Goal: Transaction & Acquisition: Book appointment/travel/reservation

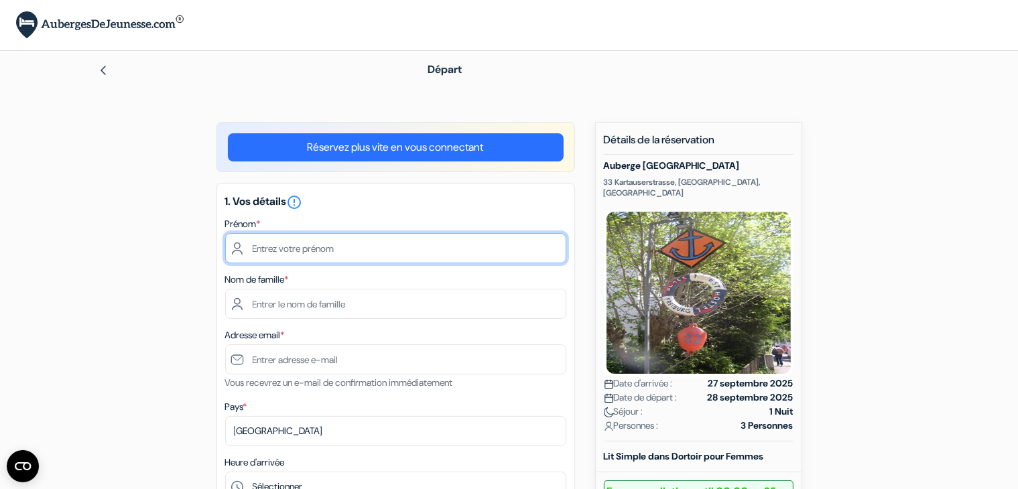
click at [279, 247] on input "text" at bounding box center [395, 248] width 341 height 30
type input "Manon"
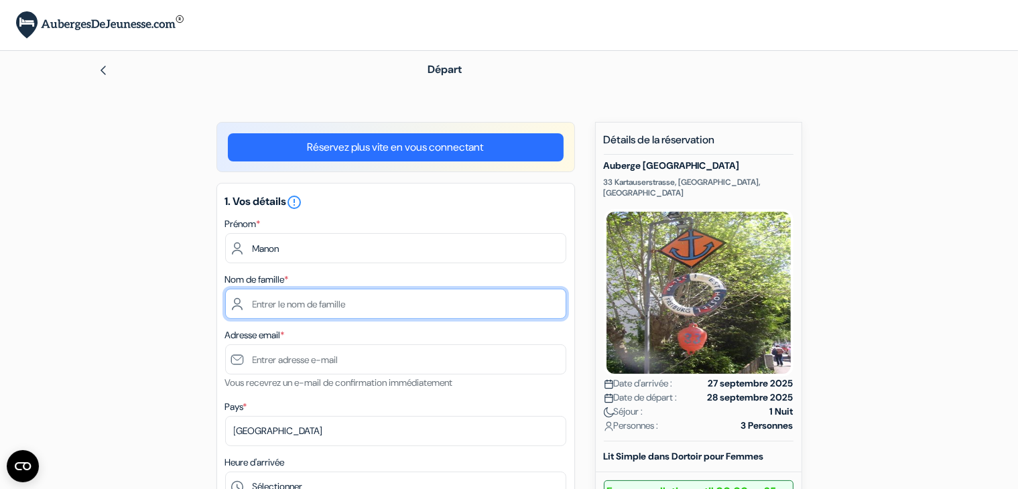
click at [276, 305] on input "text" at bounding box center [395, 304] width 341 height 30
type input "Huon"
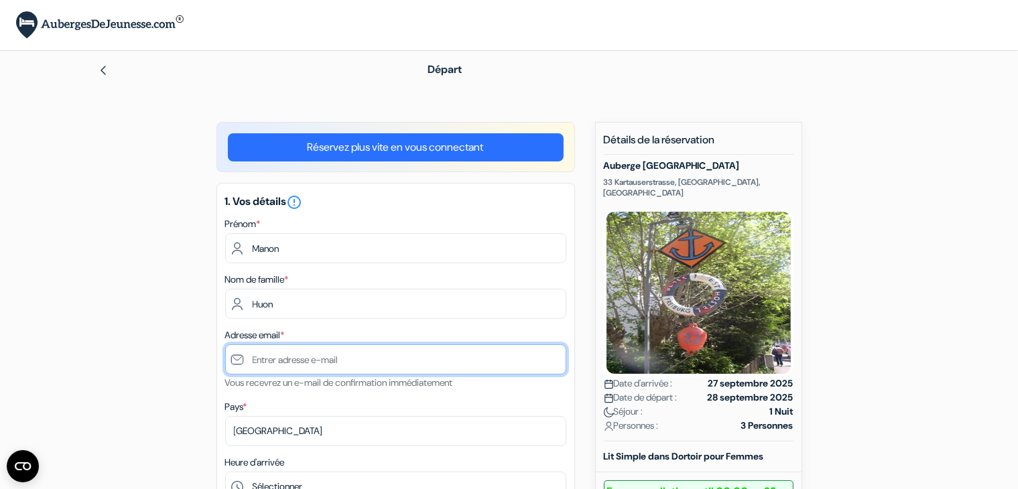
click at [307, 363] on input "text" at bounding box center [395, 359] width 341 height 30
paste input "[EMAIL_ADDRESS][DOMAIN_NAME]"
type input "[EMAIL_ADDRESS][DOMAIN_NAME]"
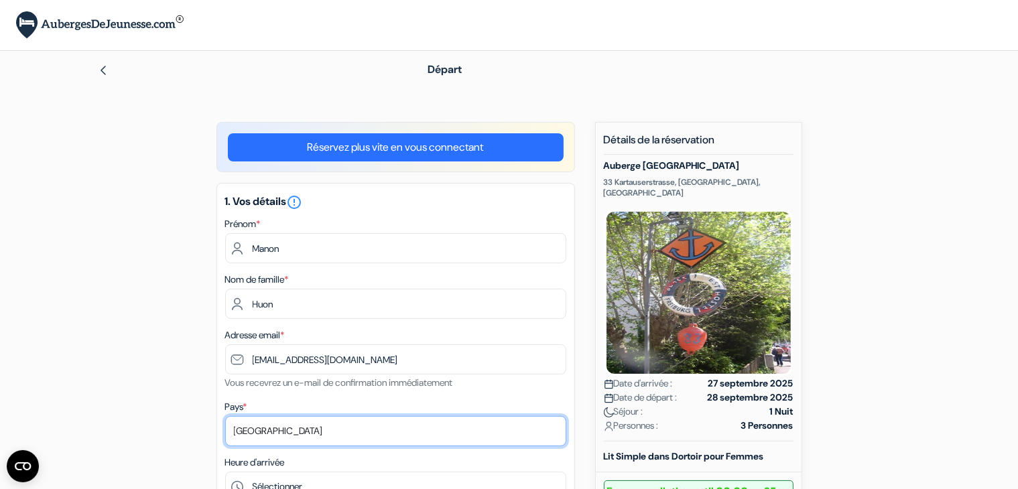
click at [287, 430] on select "Selectionner le pays Abkhazie [GEOGRAPHIC_DATA] [GEOGRAPHIC_DATA] [GEOGRAPHIC_D…" at bounding box center [395, 431] width 341 height 30
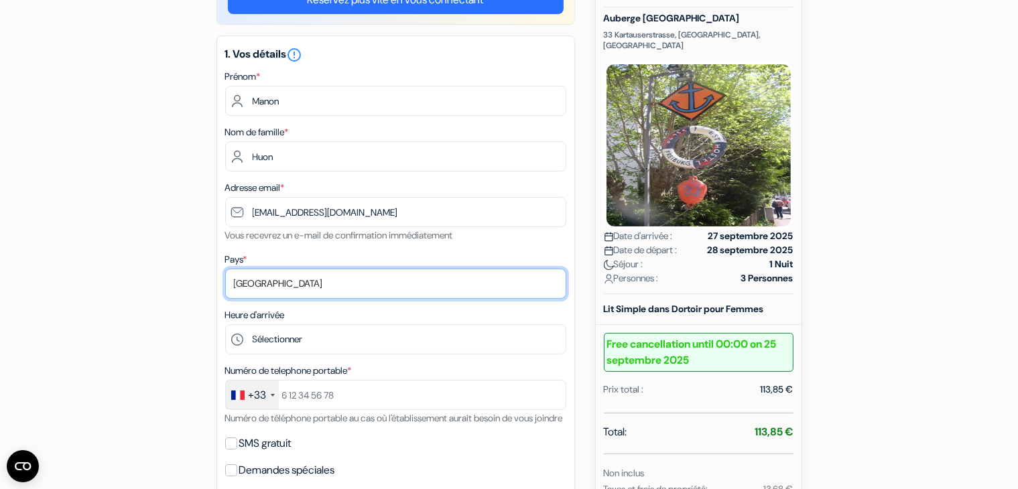
scroll to position [147, 0]
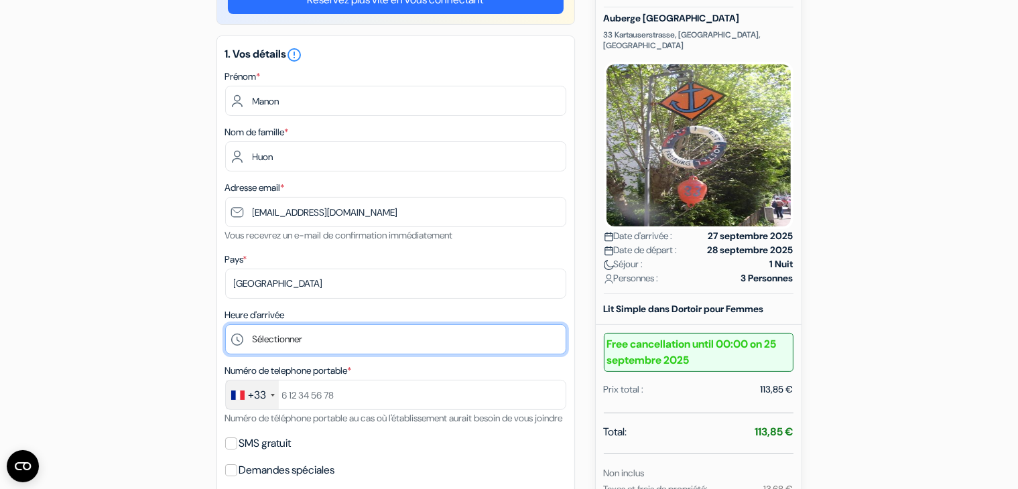
click at [332, 343] on select "Sélectionner 15:00 16:00 17:00 18:00 19:00 20:00 21:00 22:00 23:00" at bounding box center [395, 339] width 341 height 30
click at [331, 340] on select "Sélectionner 15:00 16:00 17:00 18:00 19:00 20:00 21:00 22:00 23:00" at bounding box center [395, 339] width 341 height 30
select select "19"
click at [225, 324] on select "Sélectionner 15:00 16:00 17:00 18:00 19:00 20:00 21:00 22:00 23:00" at bounding box center [395, 339] width 341 height 30
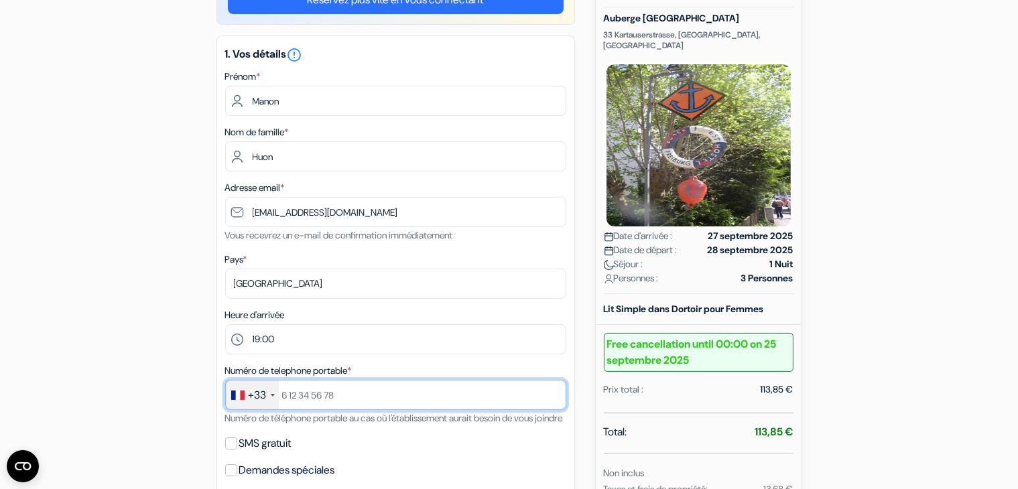
click at [338, 395] on input "text" at bounding box center [395, 395] width 341 height 30
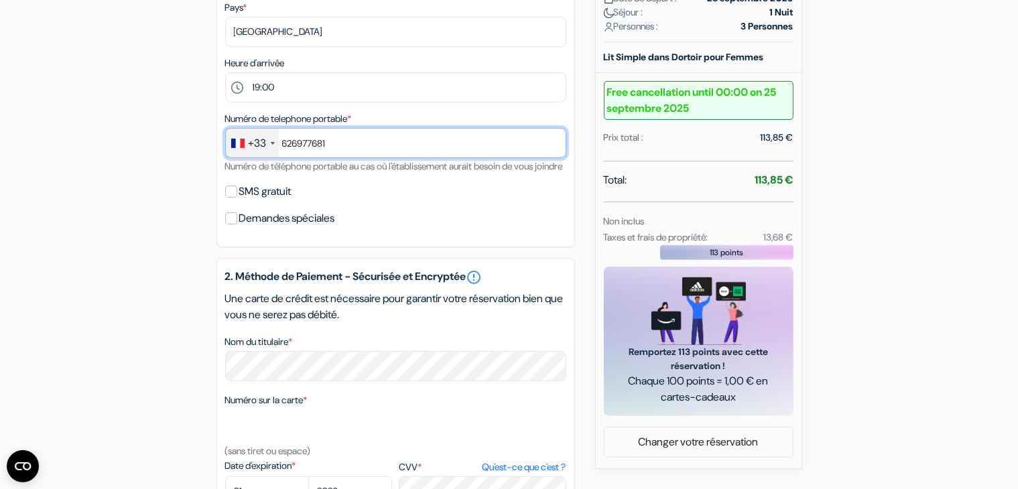
scroll to position [506, 0]
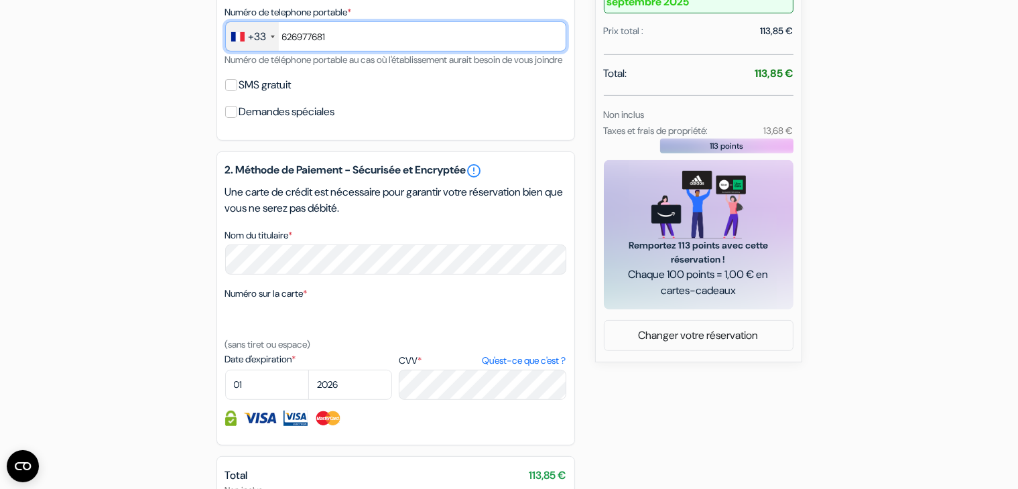
type input "626977681"
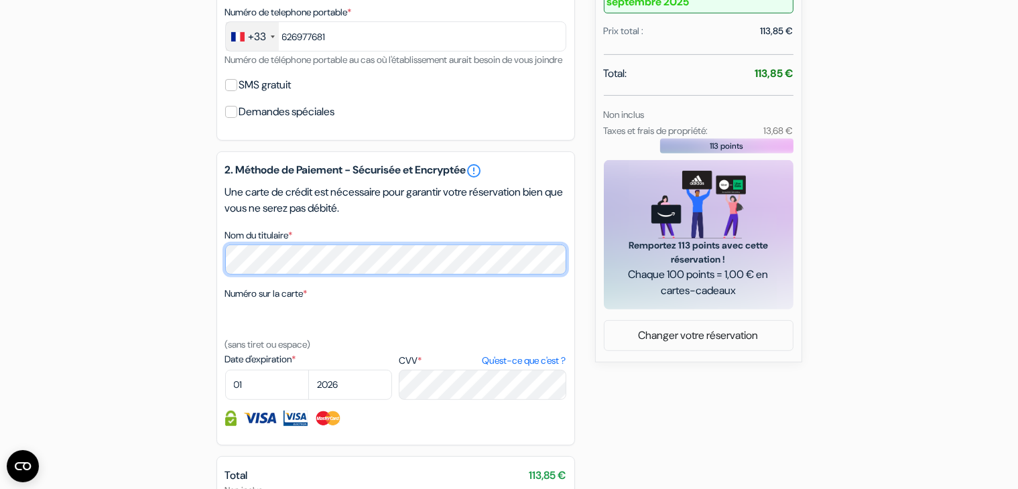
click at [159, 279] on div "add_box [GEOGRAPHIC_DATA] 33 Kartauserstrasse, [GEOGRAPHIC_DATA], [GEOGRAPHIC_D…" at bounding box center [509, 133] width 885 height 1035
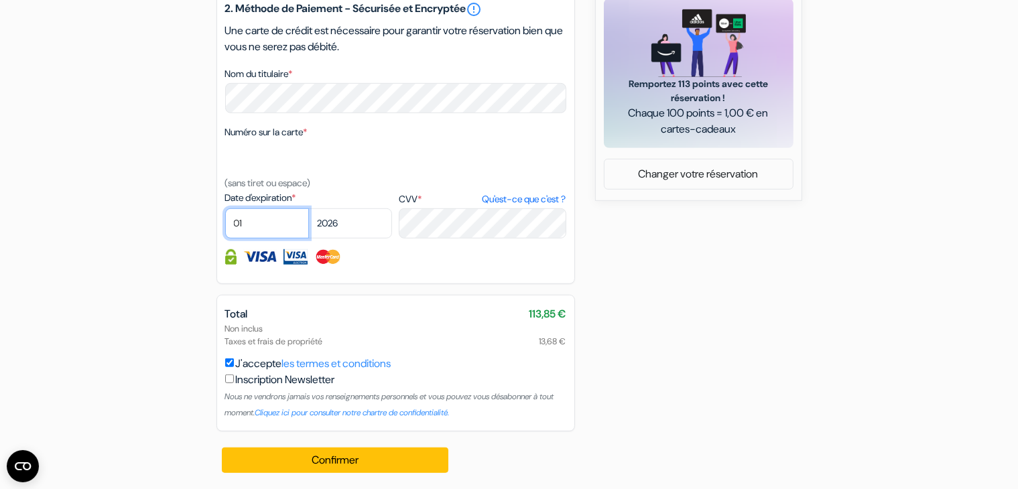
click at [274, 220] on select "01 02 03 04 05 06 07 08 09 10 11 12" at bounding box center [267, 223] width 84 height 30
select select "2025"
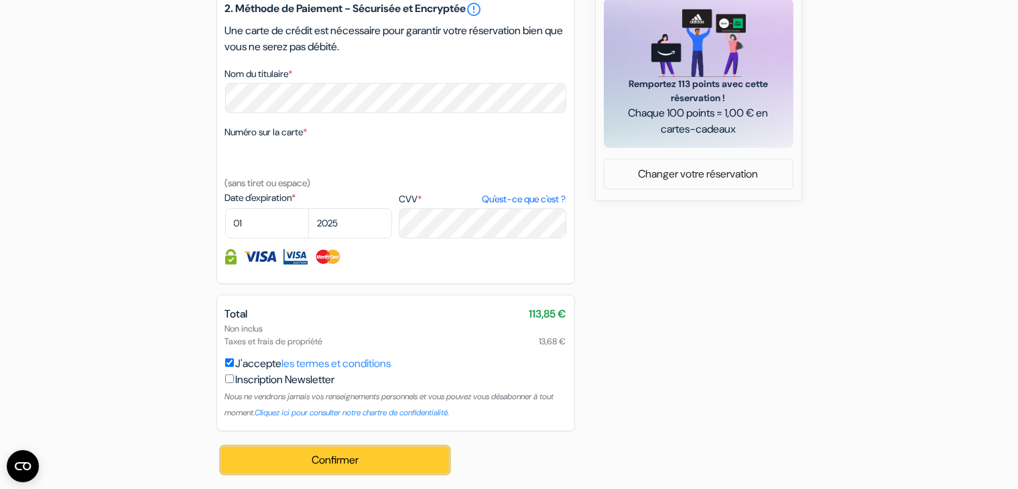
click at [379, 451] on button "Confirmer Loading..." at bounding box center [335, 460] width 227 height 25
click at [338, 460] on button "Confirmer Loading..." at bounding box center [335, 460] width 227 height 25
click at [316, 456] on button "Confirmer Loading..." at bounding box center [335, 460] width 227 height 25
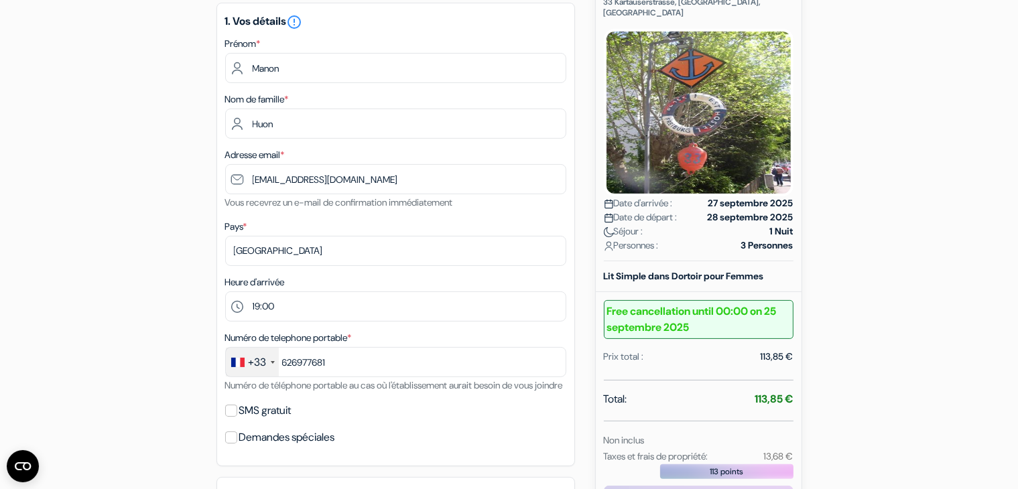
scroll to position [0, 0]
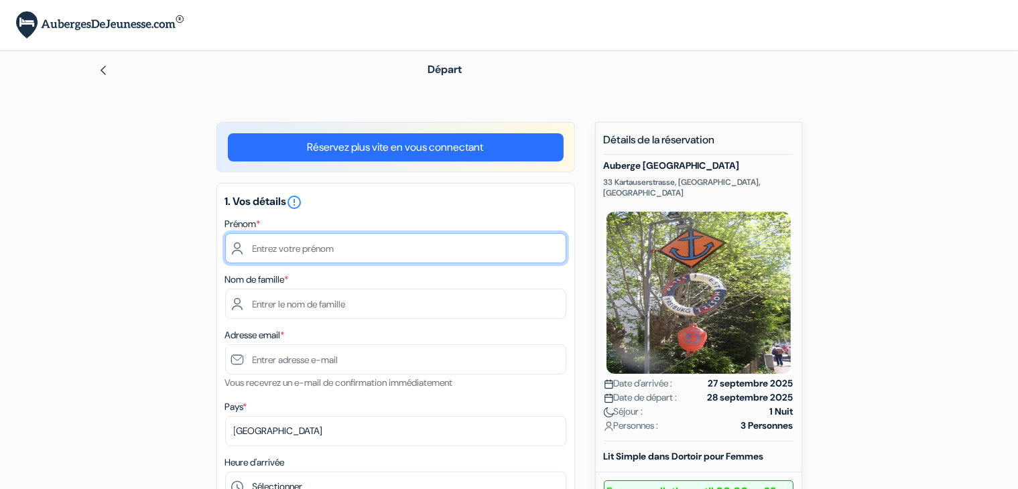
click at [363, 242] on input "text" at bounding box center [395, 248] width 341 height 30
type input "Manon"
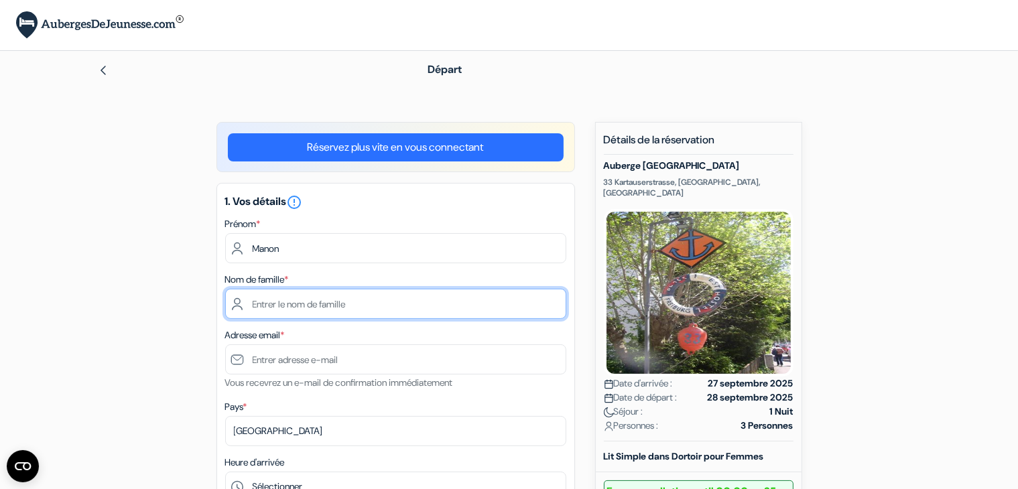
click at [335, 312] on input "text" at bounding box center [395, 304] width 341 height 30
type input "Huon"
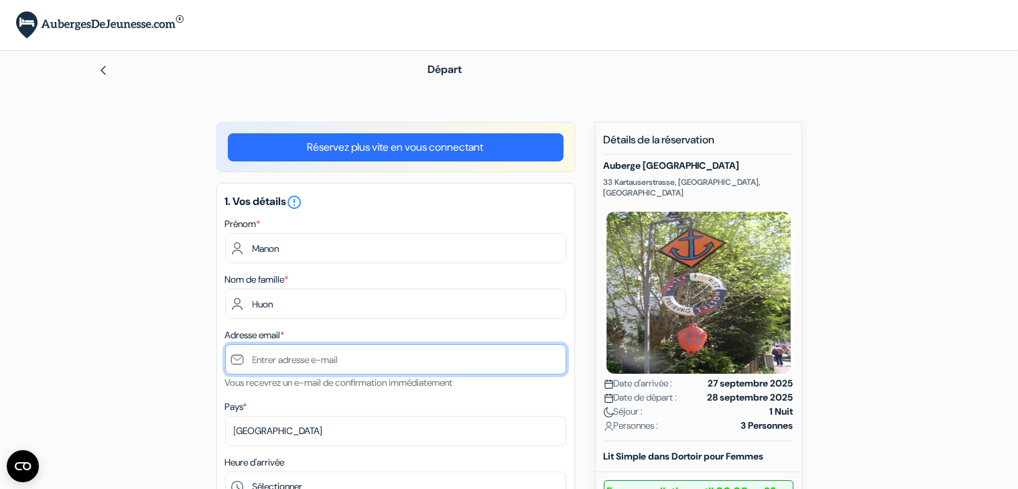
click at [310, 358] on input "text" at bounding box center [395, 359] width 341 height 30
type input "[EMAIL_ADDRESS][DOMAIN_NAME]"
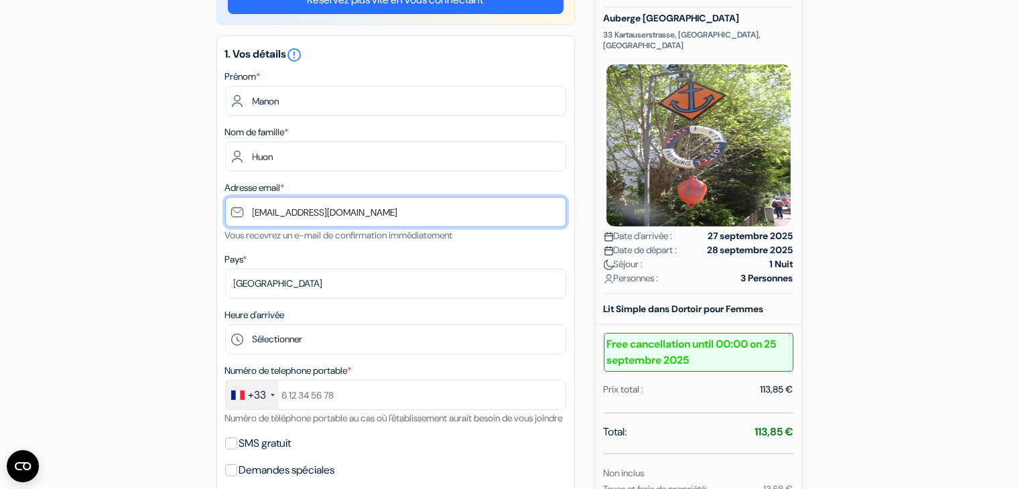
scroll to position [155, 0]
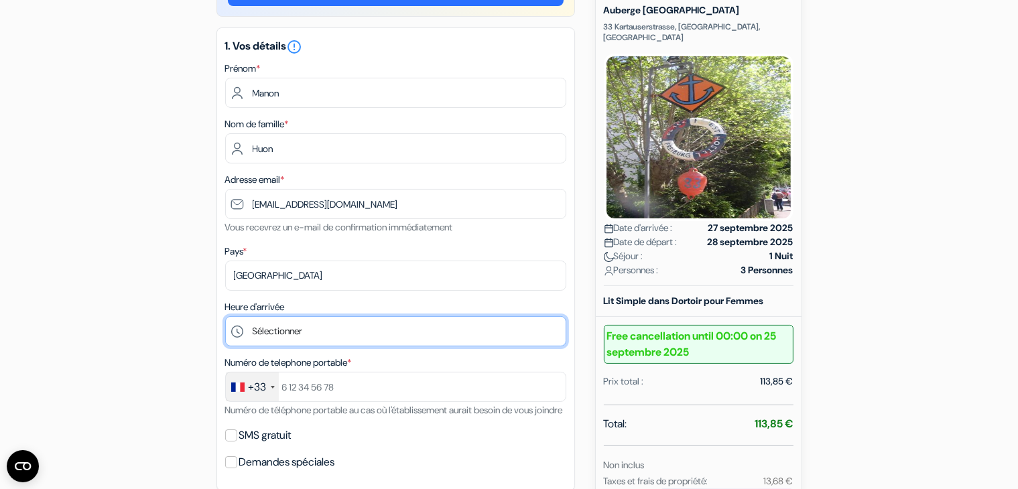
click at [297, 330] on select "Sélectionner 15:00 16:00 17:00 18:00 19:00 20:00 21:00 22:00 23:00" at bounding box center [395, 331] width 341 height 30
click at [300, 324] on select "Sélectionner 15:00 16:00 17:00 18:00 19:00 20:00 21:00 22:00 23:00" at bounding box center [395, 331] width 341 height 30
select select "19"
click at [225, 317] on select "Sélectionner 15:00 16:00 17:00 18:00 19:00 20:00 21:00 22:00 23:00" at bounding box center [395, 331] width 341 height 30
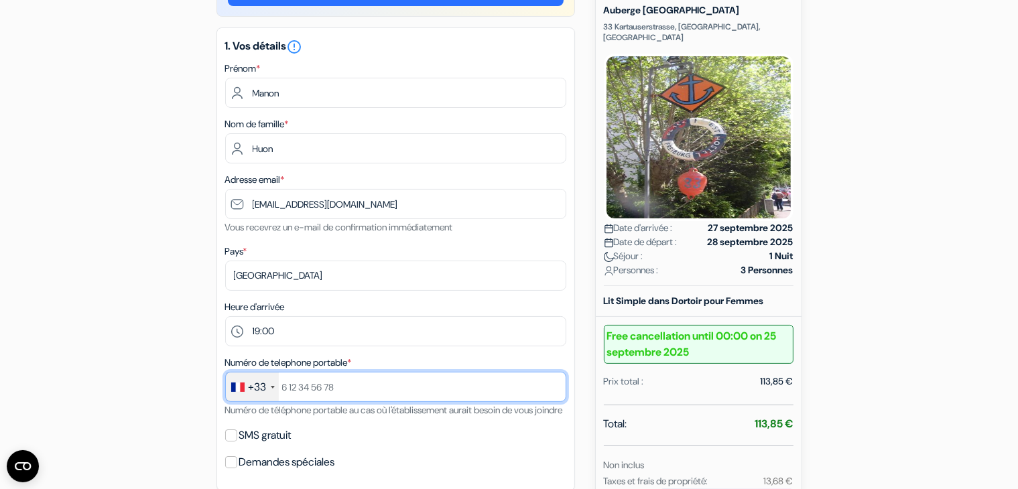
click at [320, 388] on input "text" at bounding box center [395, 387] width 341 height 30
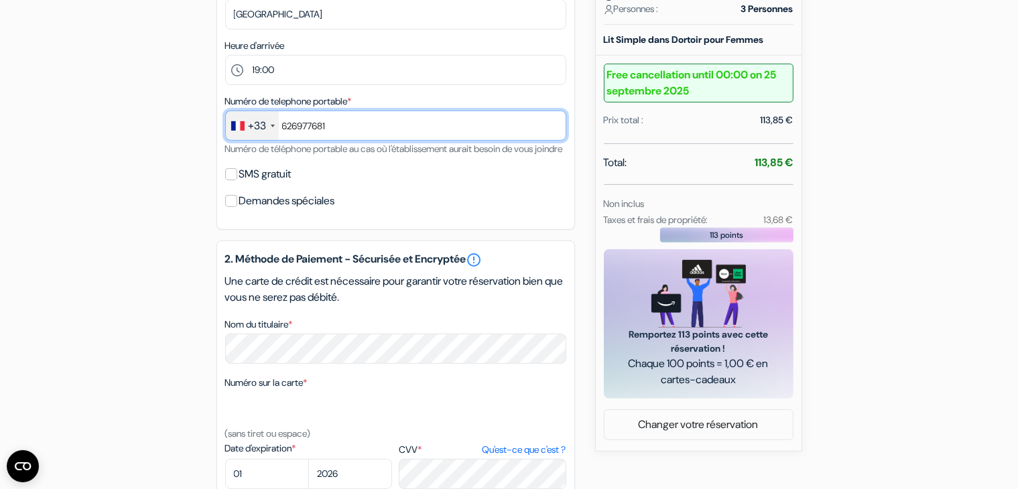
scroll to position [417, 0]
type input "626977681"
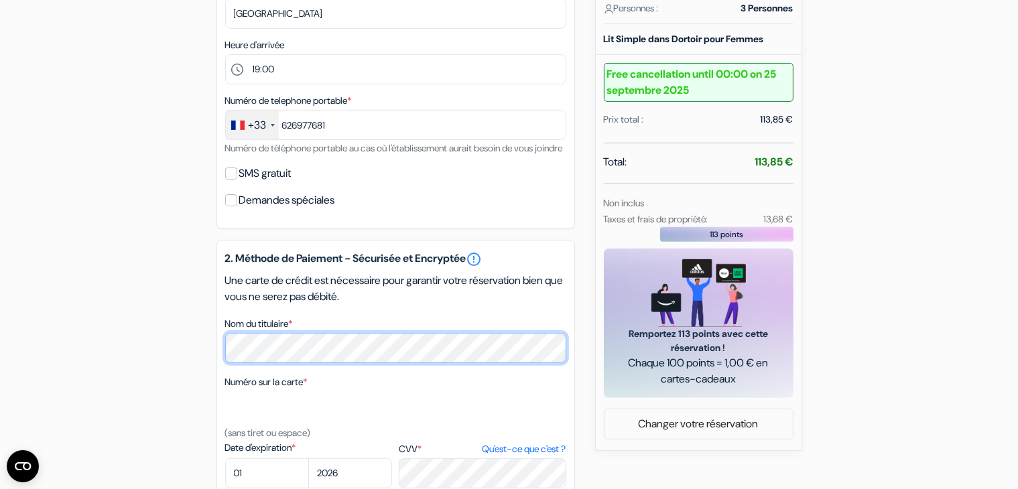
click at [64, 377] on form "Départ add_box Auberge Black Forest 33 Kartauserstrasse, Fribourg-en-Brisgau, A…" at bounding box center [509, 169] width 1018 height 1072
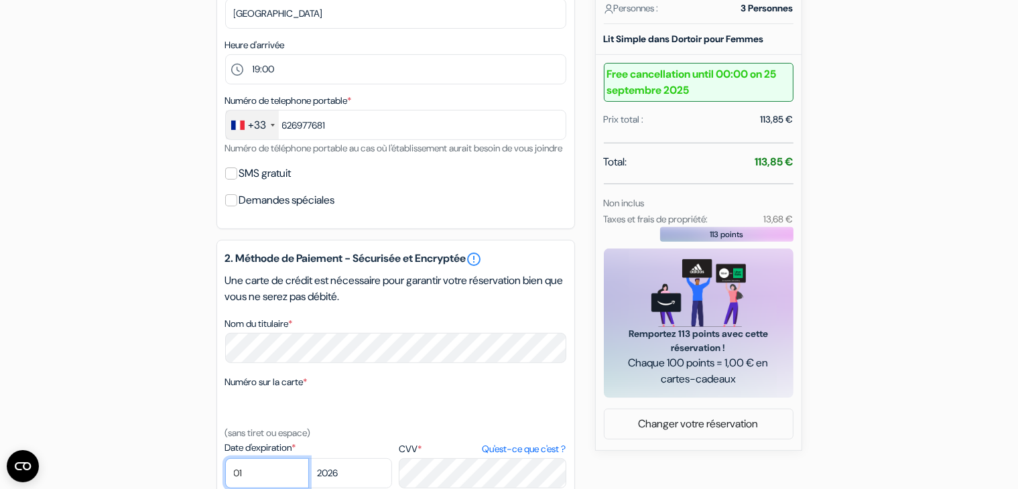
select select "10"
select select "2025"
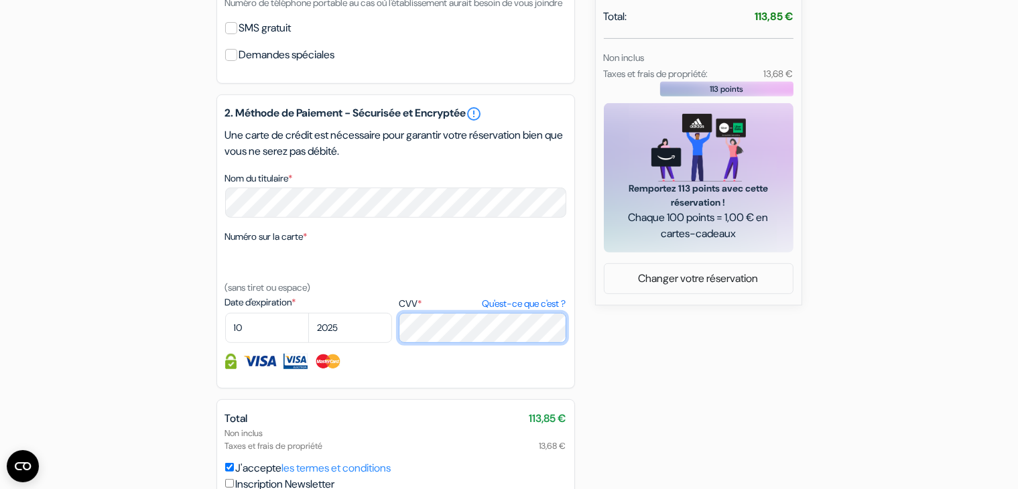
scroll to position [685, 0]
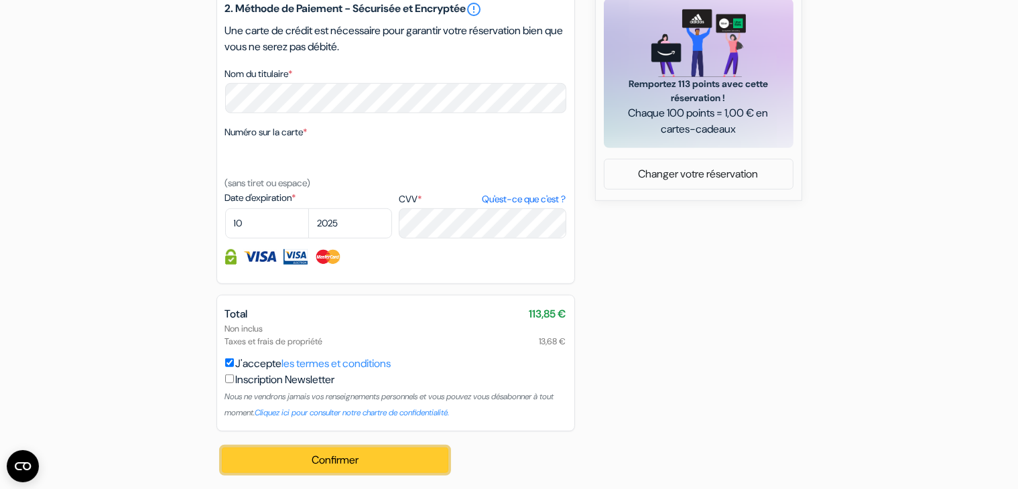
click at [352, 459] on button "Confirmer Loading..." at bounding box center [335, 460] width 227 height 25
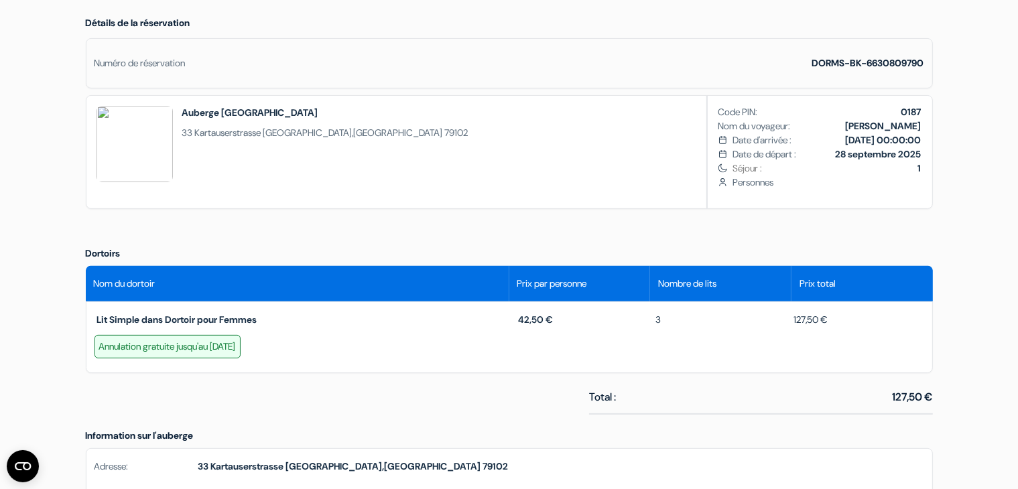
scroll to position [385, 0]
